Goal: Task Accomplishment & Management: Manage account settings

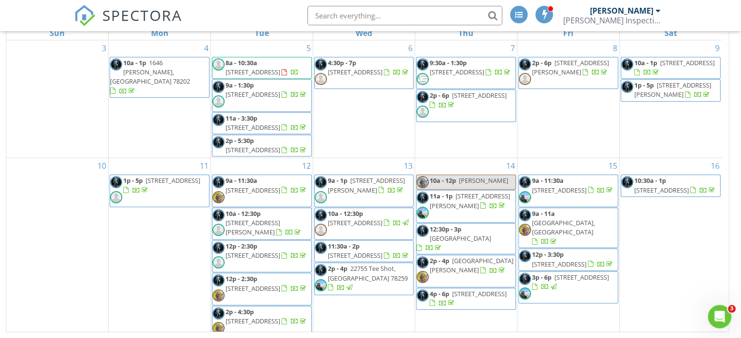
scroll to position [342, 0]
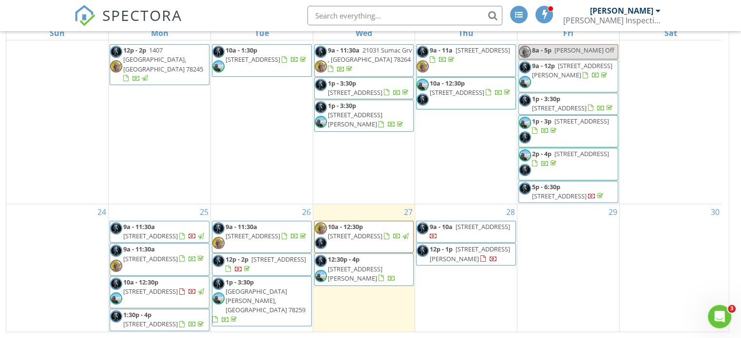
click at [366, 265] on span "1327 Bailey Ave, San Antonio 78210" at bounding box center [355, 274] width 55 height 18
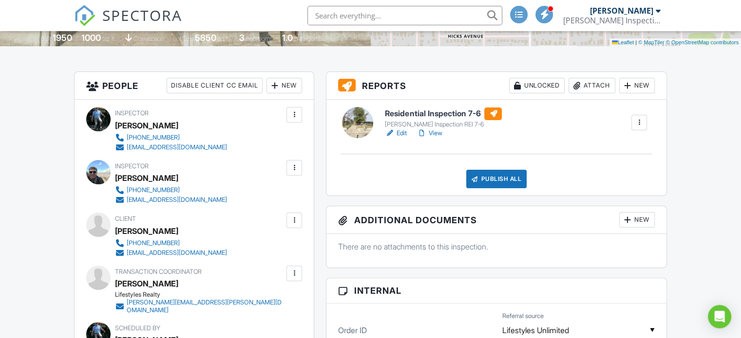
click at [402, 130] on link "Edit" at bounding box center [396, 134] width 22 height 10
